Goal: Information Seeking & Learning: Check status

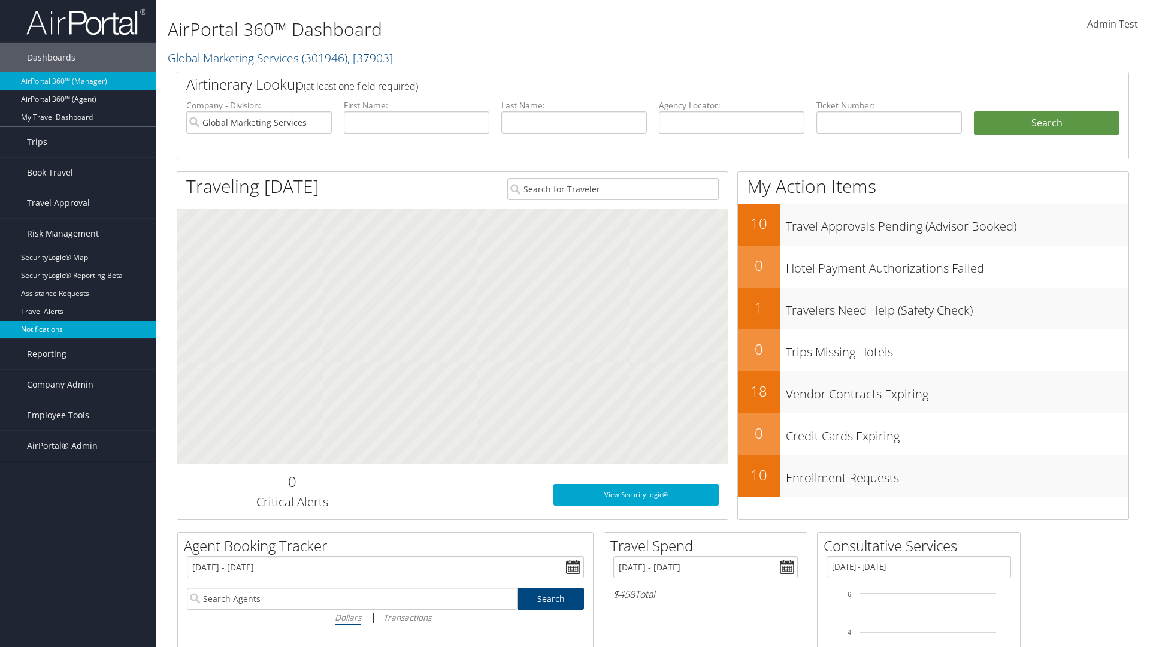
click at [78, 329] on link "Notifications" at bounding box center [78, 329] width 156 height 18
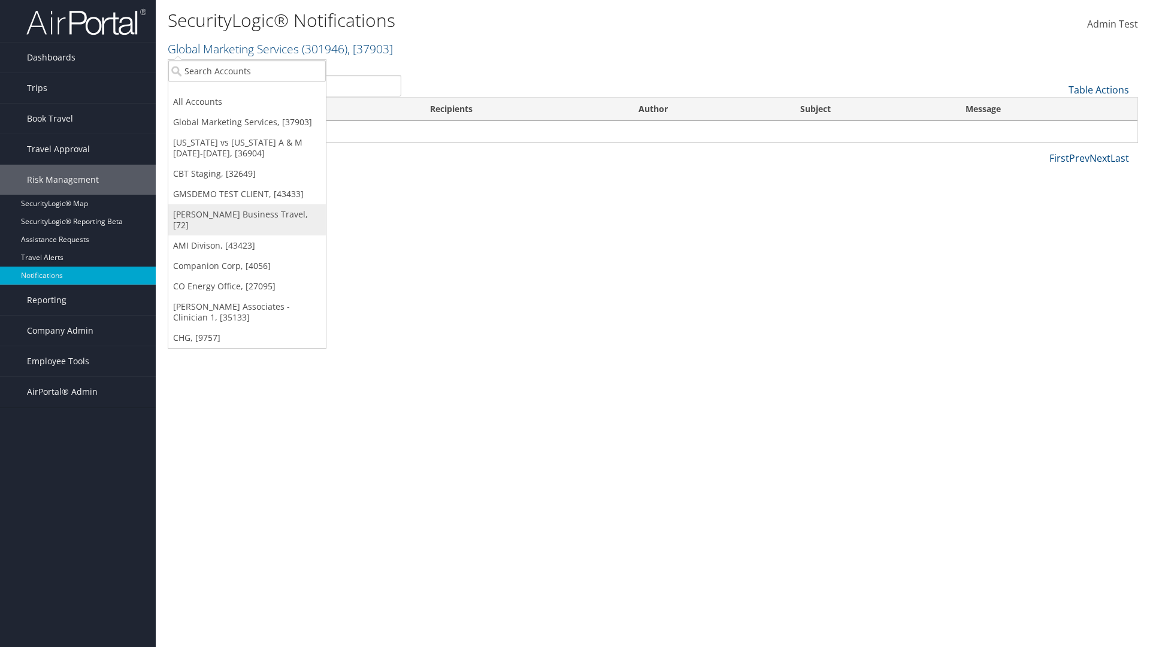
click at [247, 214] on link "[PERSON_NAME] Business Travel, [72]" at bounding box center [246, 219] width 157 height 31
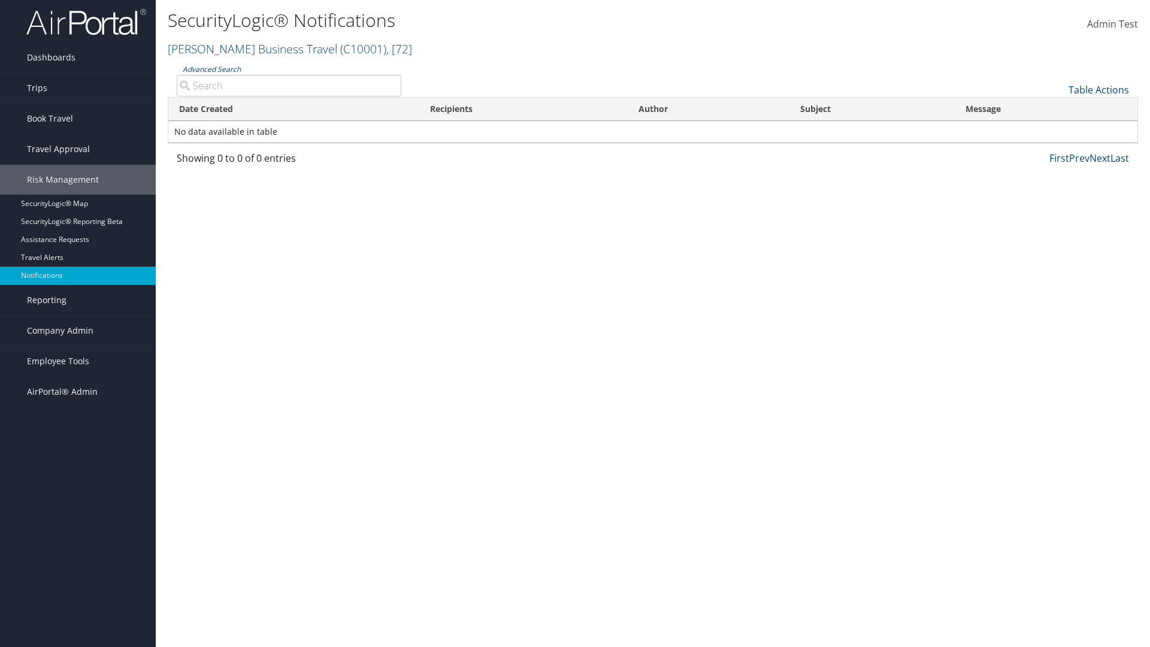
click at [211, 69] on link "Advanced Search" at bounding box center [212, 69] width 58 height 10
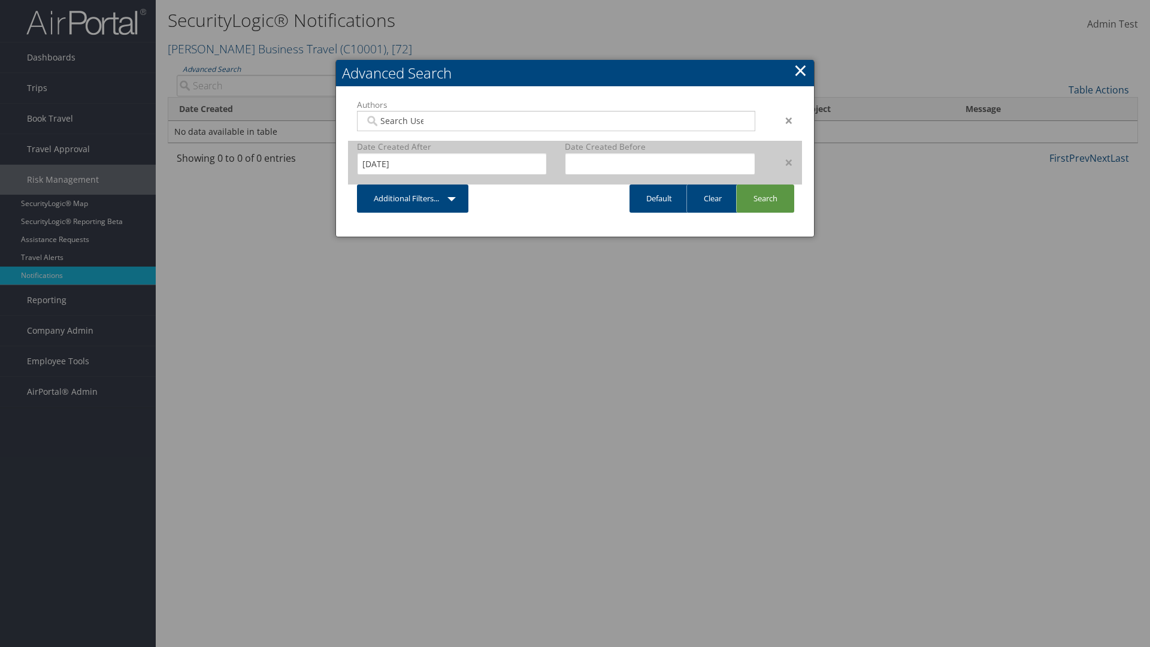
click at [783, 162] on div "×" at bounding box center [783, 162] width 38 height 14
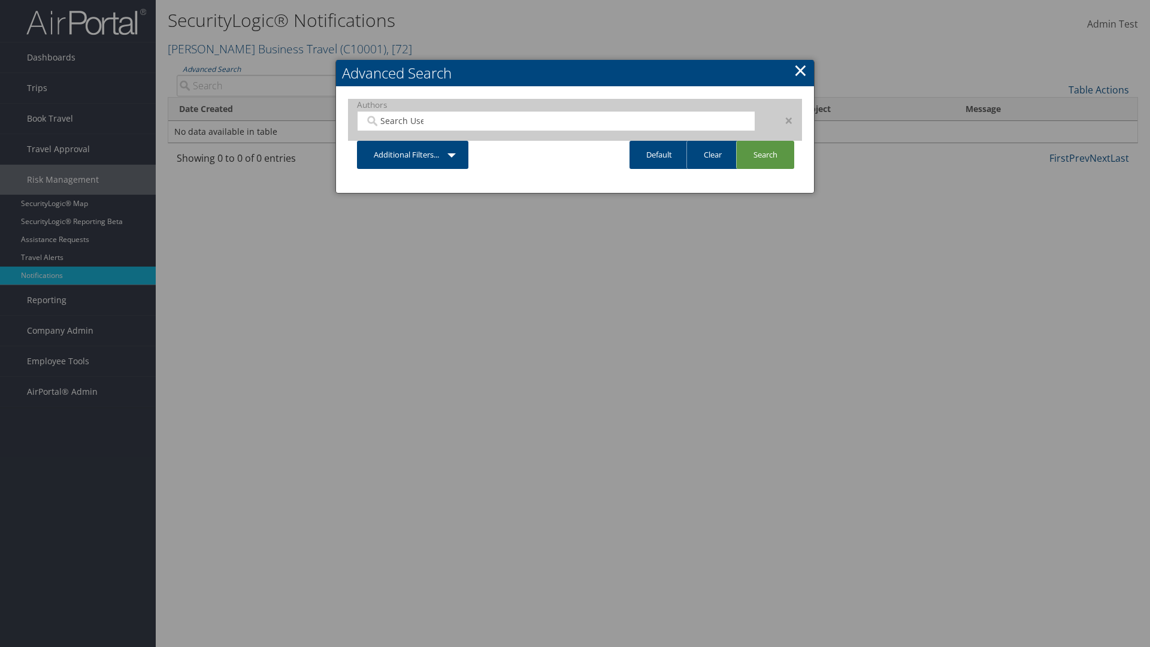
click at [783, 120] on div "×" at bounding box center [783, 120] width 38 height 14
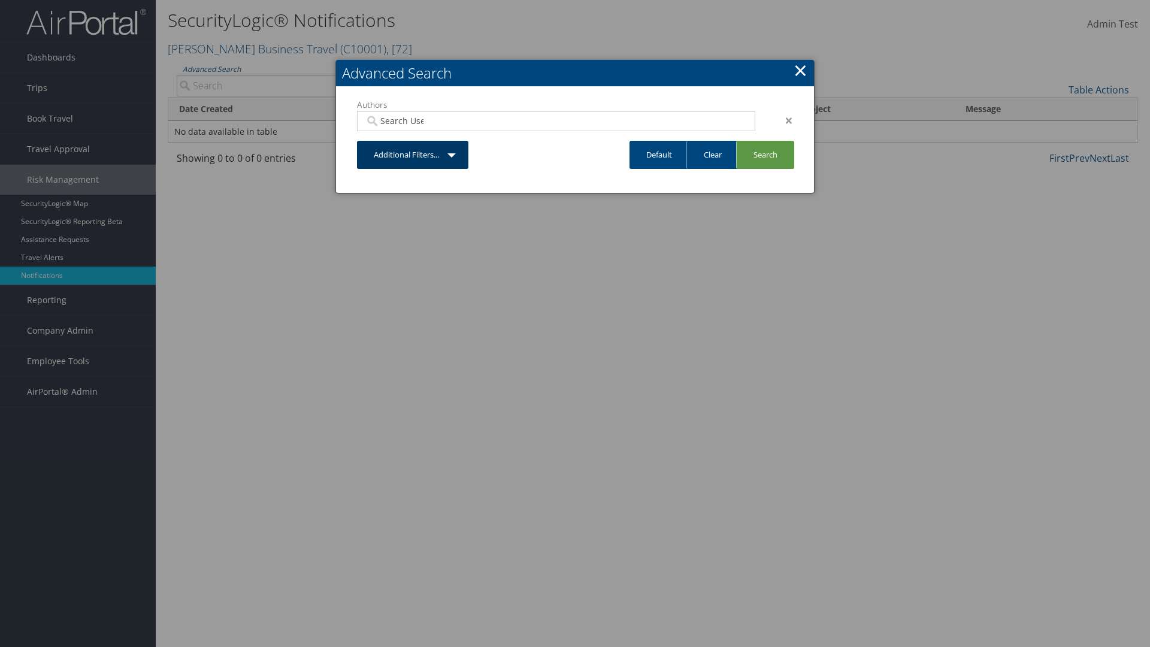
click at [413, 141] on link "Additional Filters..." at bounding box center [412, 155] width 111 height 28
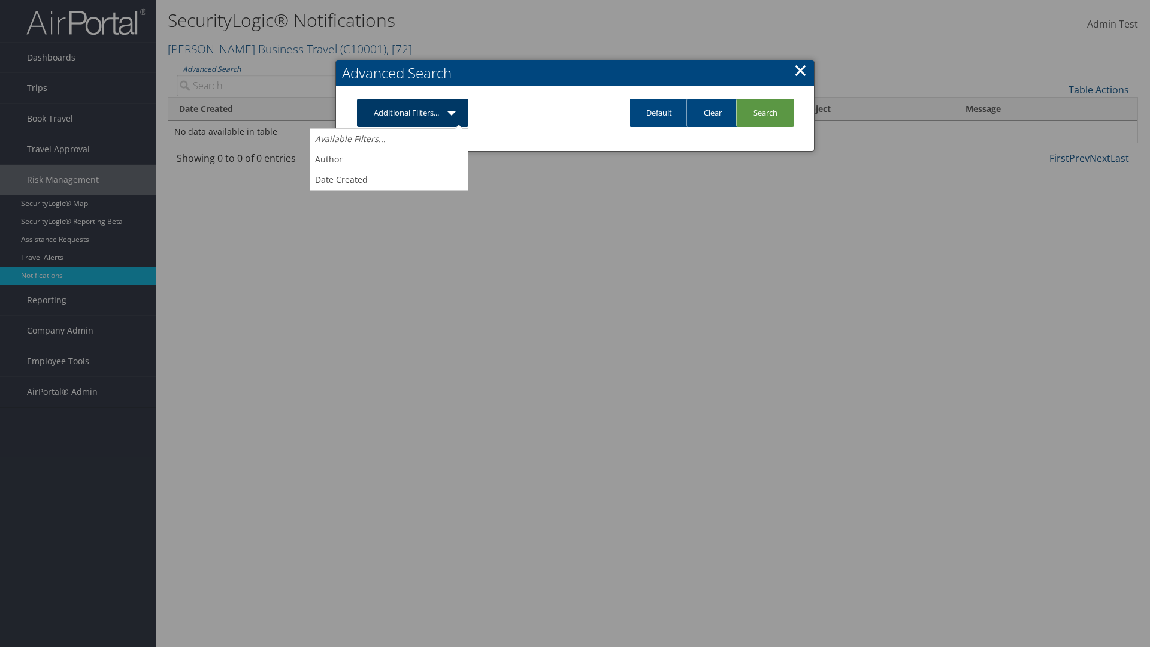
click at [389, 159] on link "Author" at bounding box center [388, 159] width 157 height 20
click at [413, 127] on link "Additional Filters..." at bounding box center [412, 113] width 111 height 28
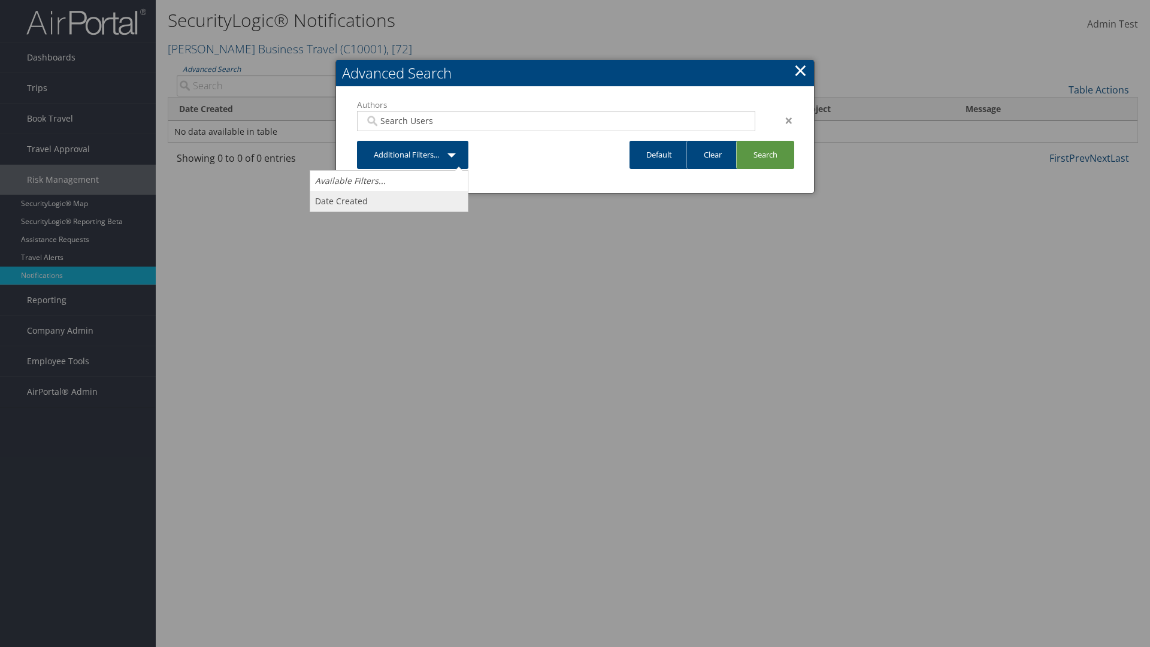
click at [389, 201] on link "Date Created" at bounding box center [388, 201] width 157 height 20
